Goal: Information Seeking & Learning: Understand process/instructions

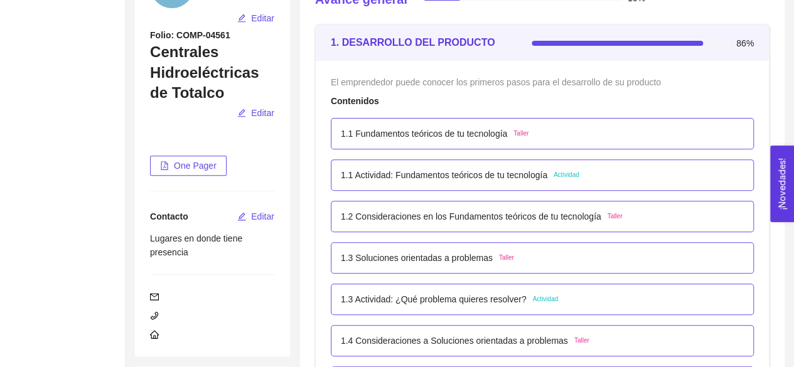
scroll to position [130, 0]
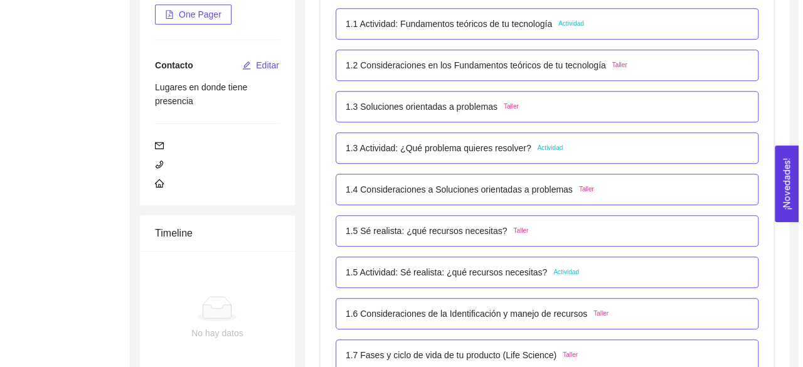
scroll to position [323, 0]
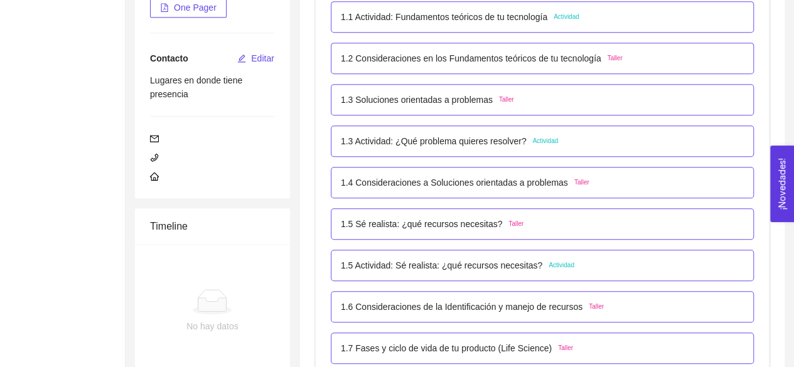
click at [567, 235] on div "1.5 Sé realista: ¿qué recursos necesitas? Taller" at bounding box center [542, 223] width 423 height 31
click at [561, 18] on span "Actividad" at bounding box center [566, 17] width 26 height 10
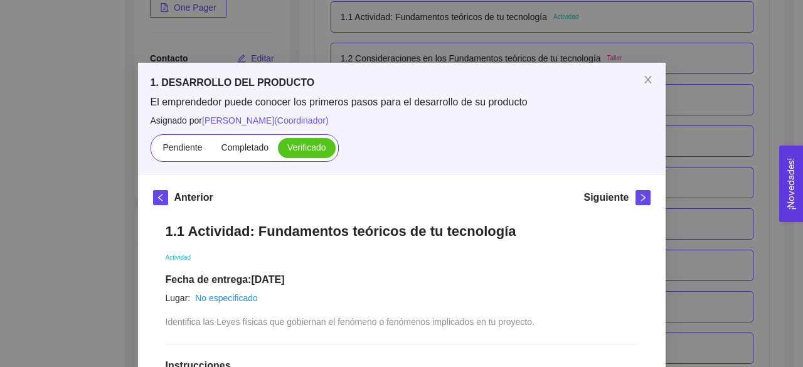
click at [561, 19] on div "1. DESARROLLO DEL PRODUCTO El emprendedor puede conocer los primeros pasos para…" at bounding box center [401, 183] width 803 height 367
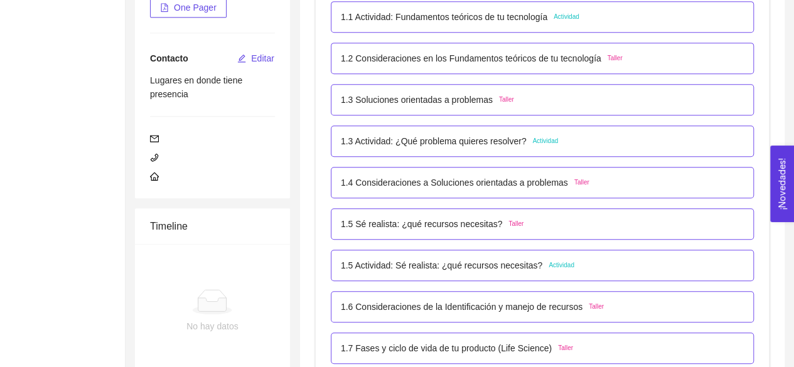
click at [562, 18] on span "Actividad" at bounding box center [566, 17] width 26 height 10
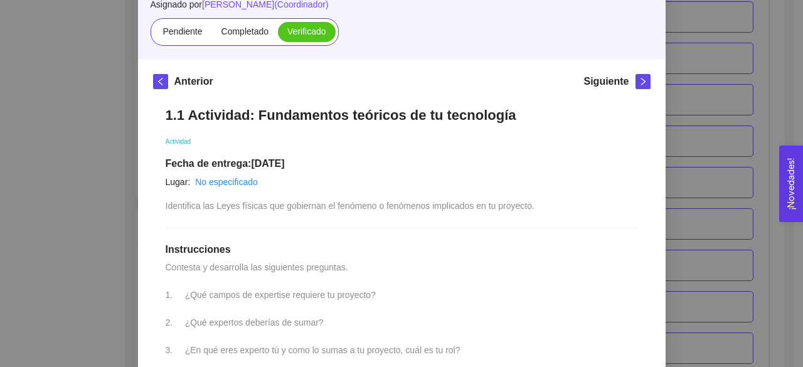
scroll to position [119, 0]
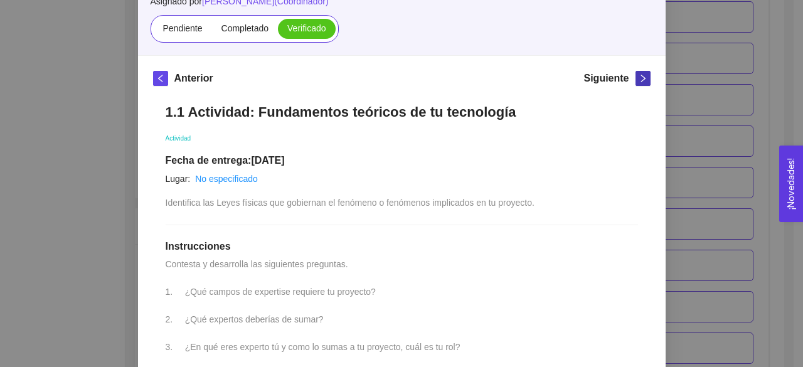
drag, startPoint x: 636, startPoint y: 78, endPoint x: 636, endPoint y: 85, distance: 6.9
click at [636, 85] on button "button" at bounding box center [643, 78] width 15 height 15
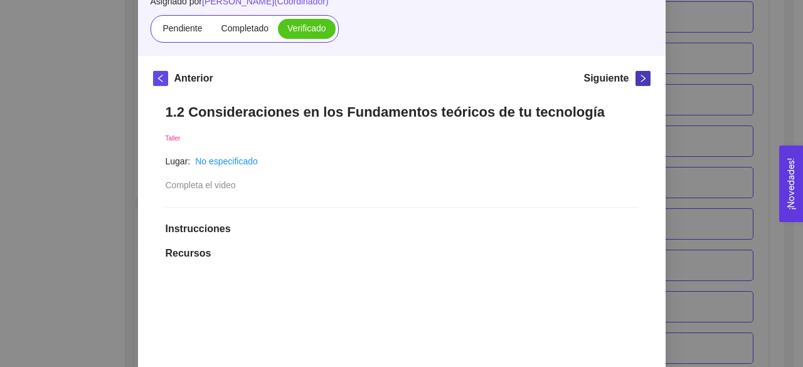
click at [641, 77] on icon "right" at bounding box center [643, 79] width 4 height 8
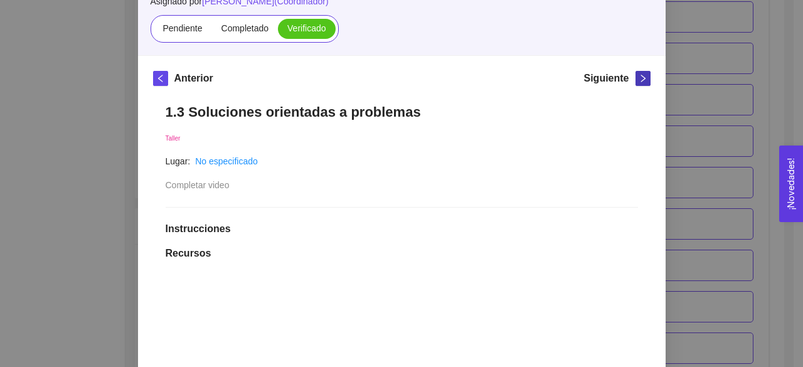
click at [639, 77] on icon "right" at bounding box center [643, 78] width 9 height 9
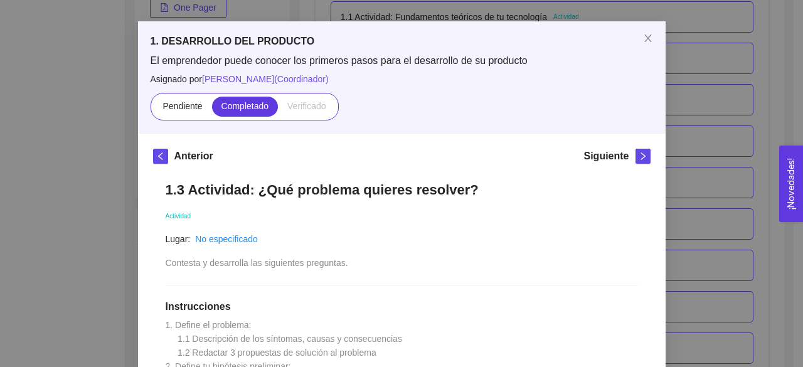
scroll to position [0, 0]
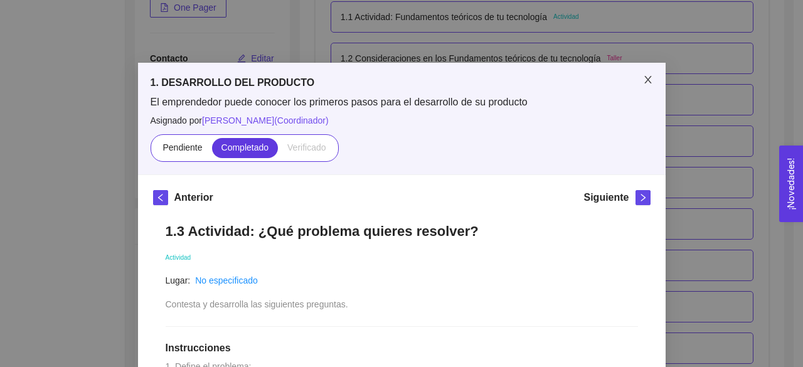
click at [644, 82] on icon "close" at bounding box center [647, 80] width 7 height 8
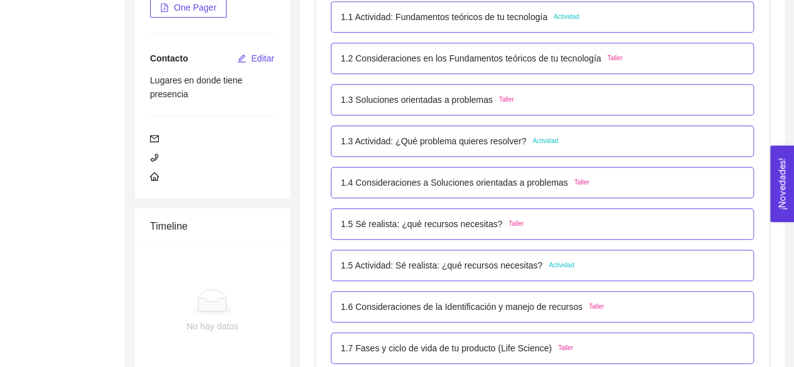
click at [572, 16] on span "Actividad" at bounding box center [566, 17] width 26 height 10
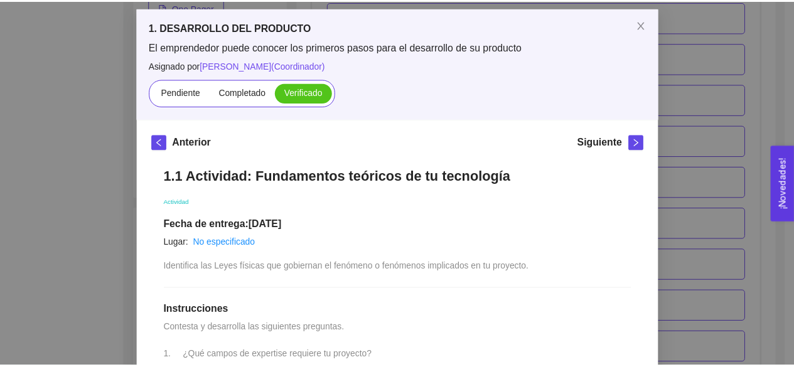
scroll to position [63, 0]
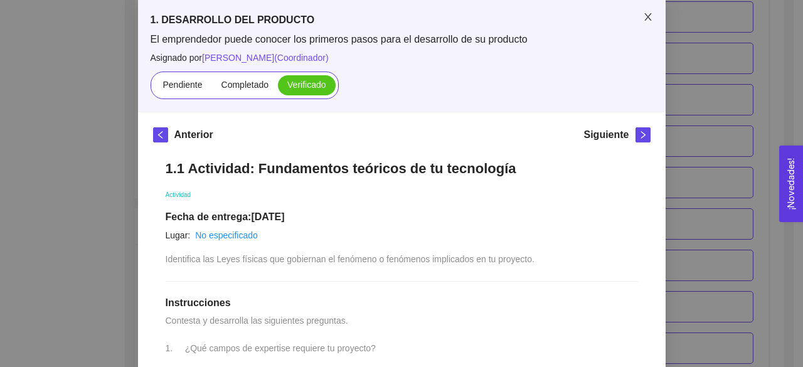
drag, startPoint x: 645, startPoint y: 16, endPoint x: 646, endPoint y: 35, distance: 18.8
click at [646, 21] on icon "close" at bounding box center [648, 17] width 10 height 10
